Goal: Task Accomplishment & Management: Use online tool/utility

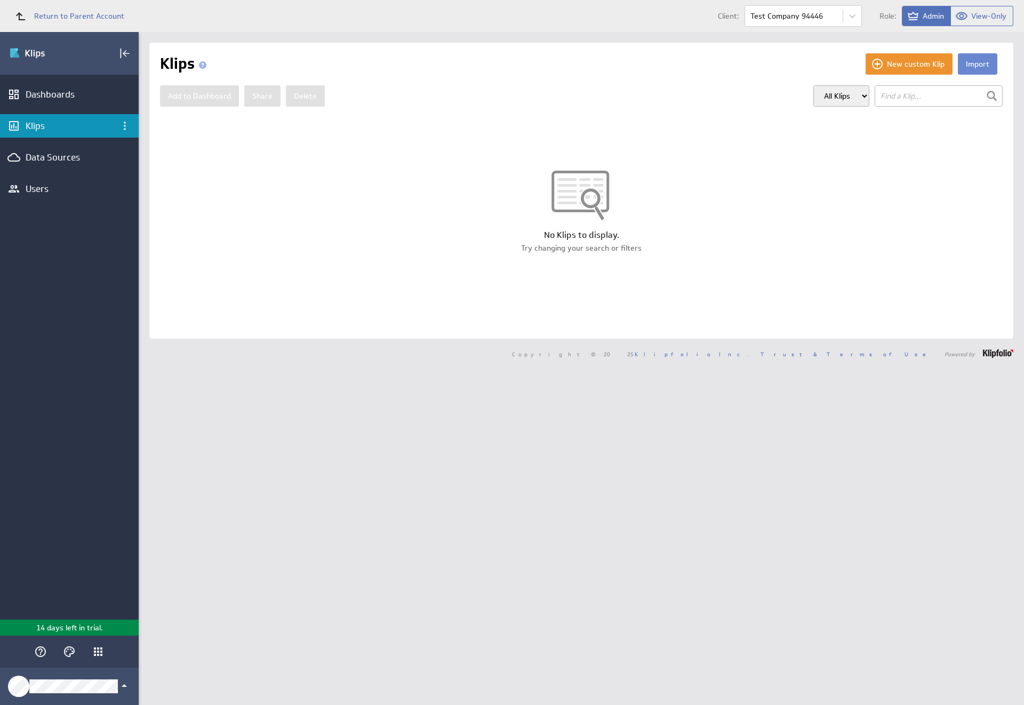
click at [969, 64] on button "Import" at bounding box center [977, 63] width 39 height 21
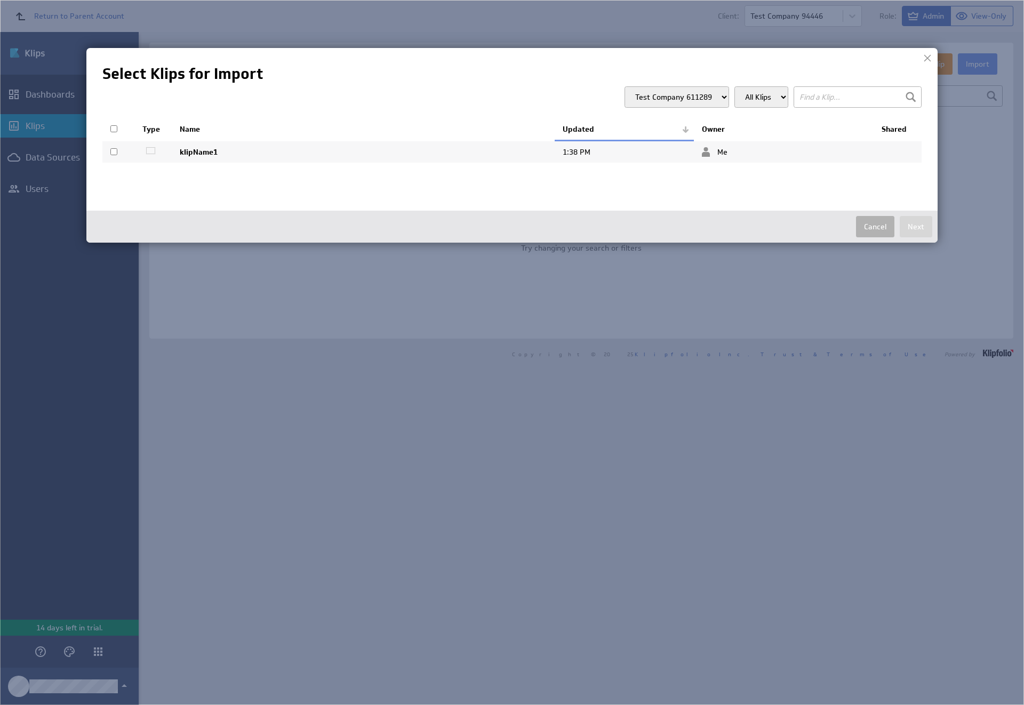
click at [114, 151] on input "checkbox" at bounding box center [113, 151] width 7 height 7
checkbox input "true"
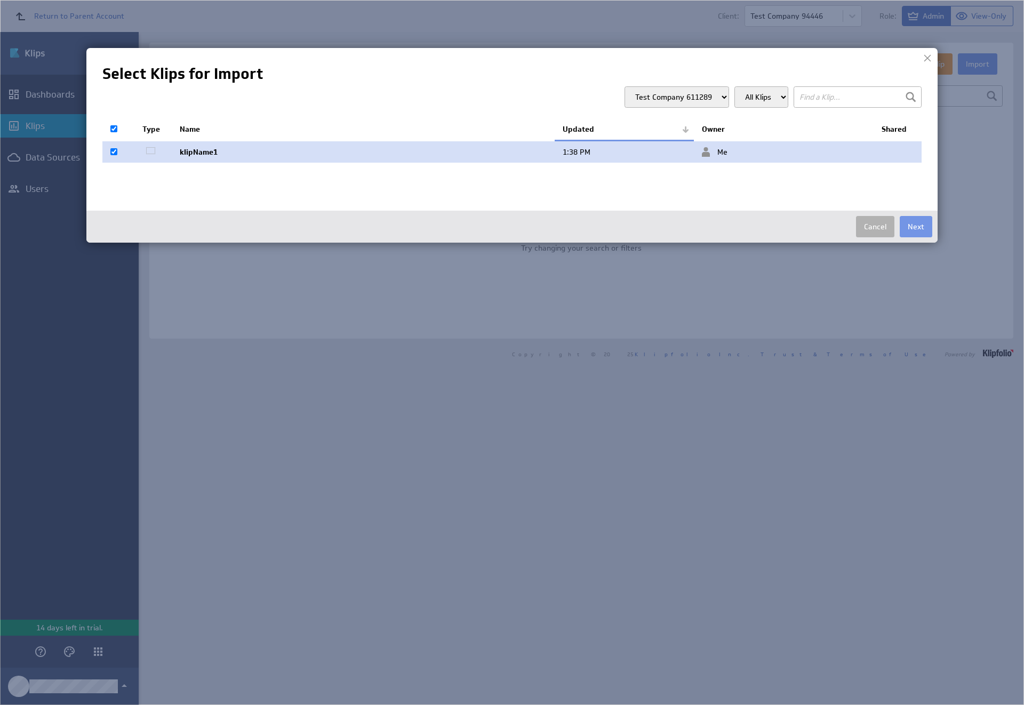
checkbox input "true"
click at [916, 227] on button "Next" at bounding box center [916, 226] width 33 height 21
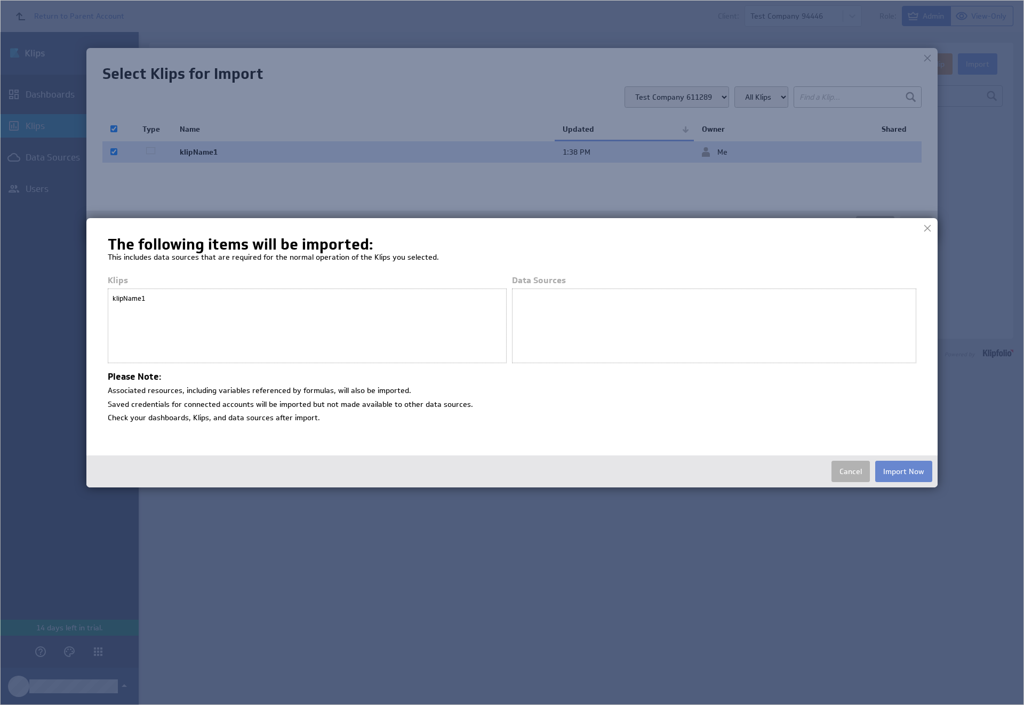
click at [903, 471] on button "Import Now" at bounding box center [903, 471] width 57 height 21
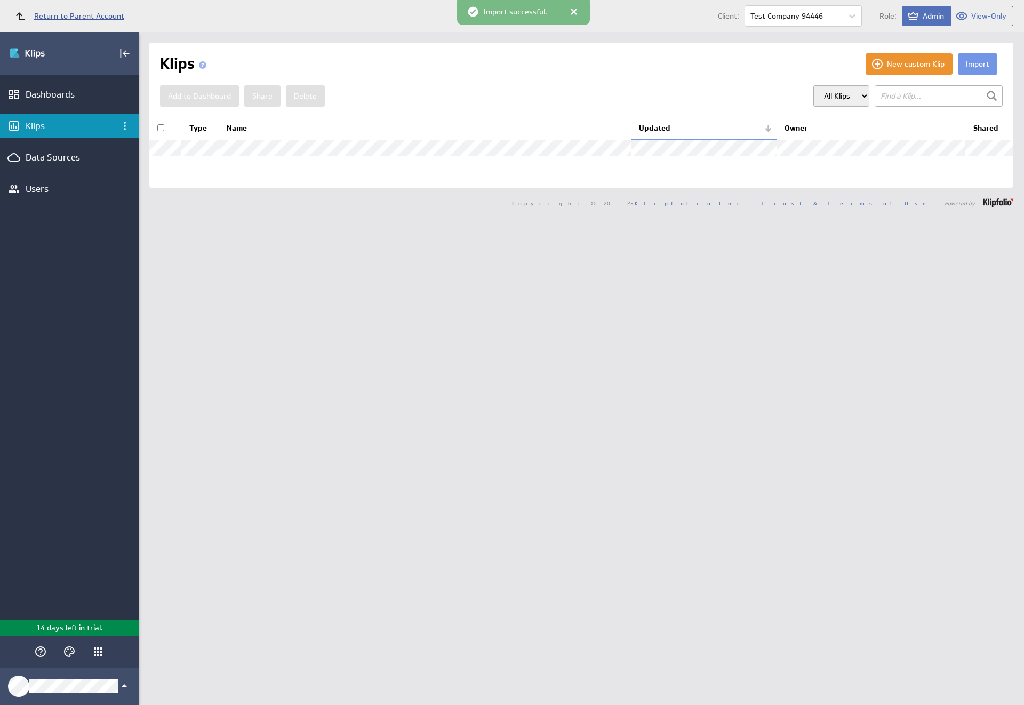
click at [65, 16] on span "Return to Parent Account" at bounding box center [79, 15] width 90 height 7
